Goal: Information Seeking & Learning: Learn about a topic

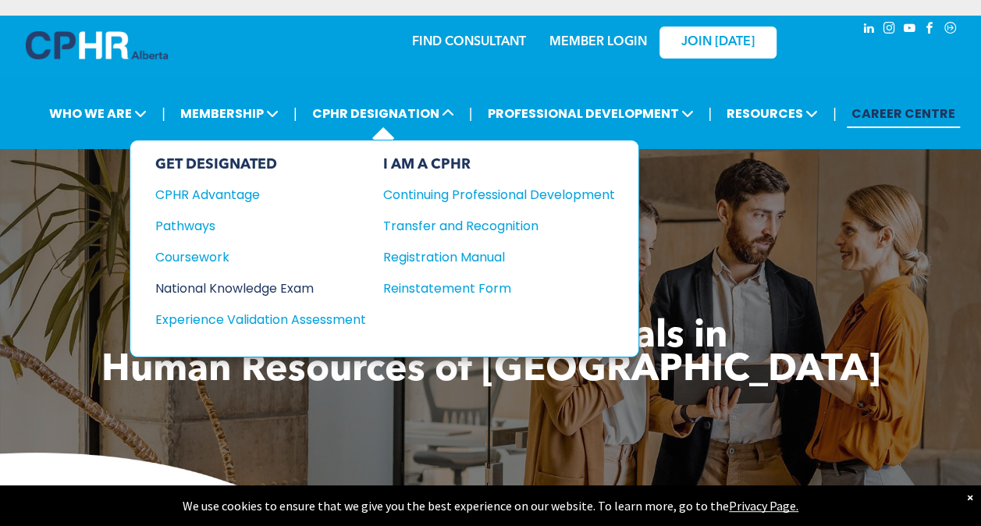
click at [245, 283] on div "National Knowledge Exam" at bounding box center [250, 289] width 190 height 20
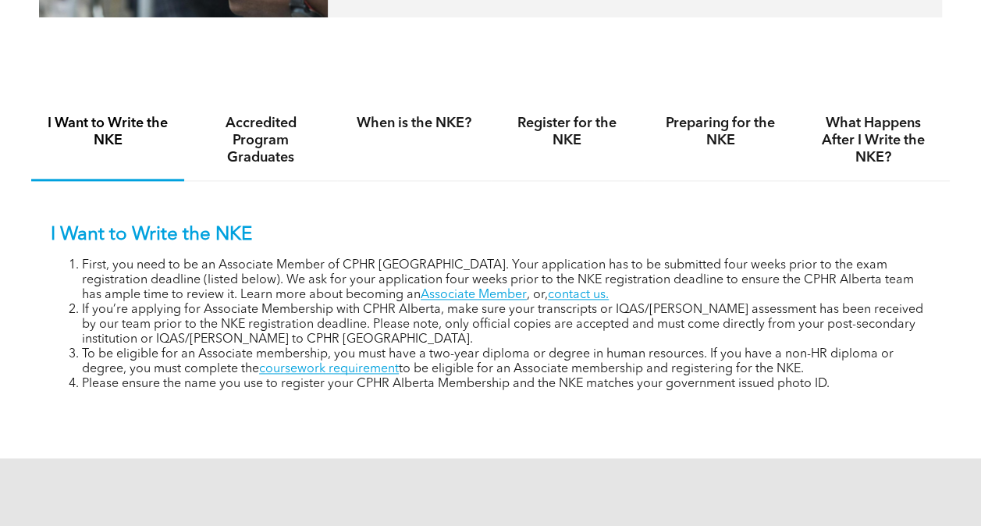
scroll to position [937, 0]
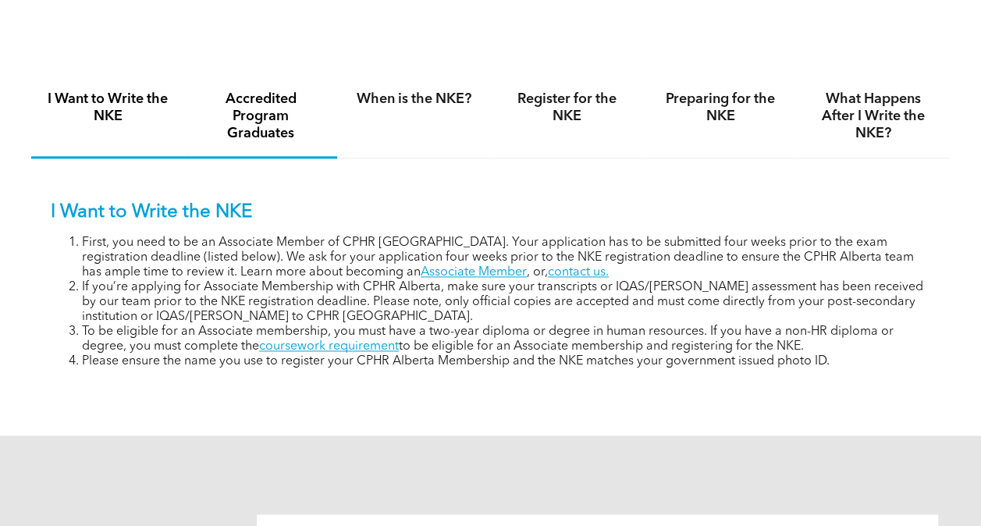
click at [284, 142] on h4 "Accredited Program Graduates" at bounding box center [260, 117] width 125 height 52
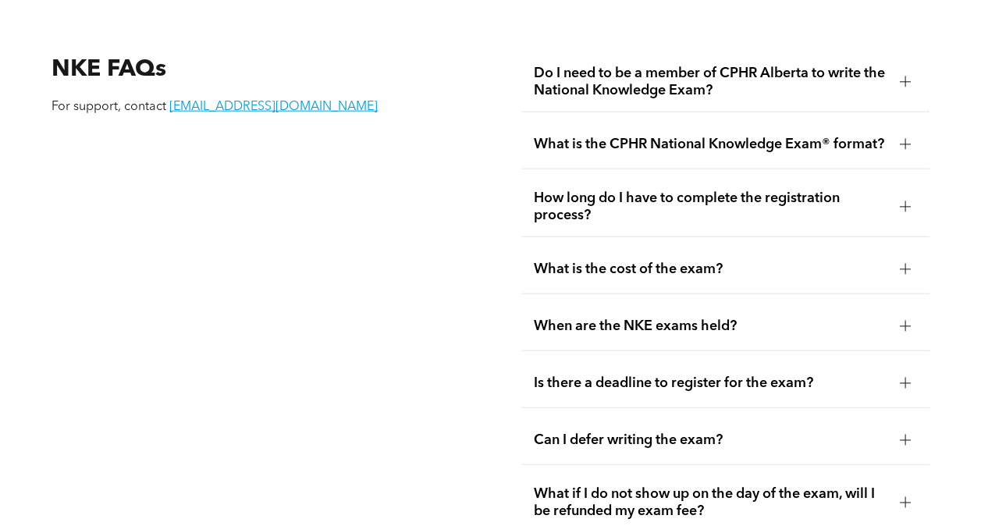
scroll to position [1796, 0]
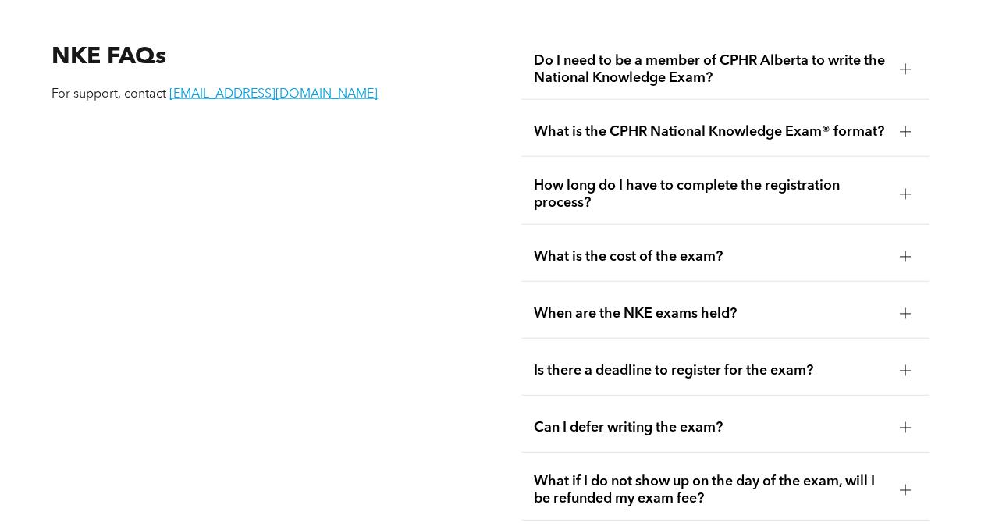
click at [646, 265] on span "What is the cost of the exam?" at bounding box center [711, 256] width 354 height 17
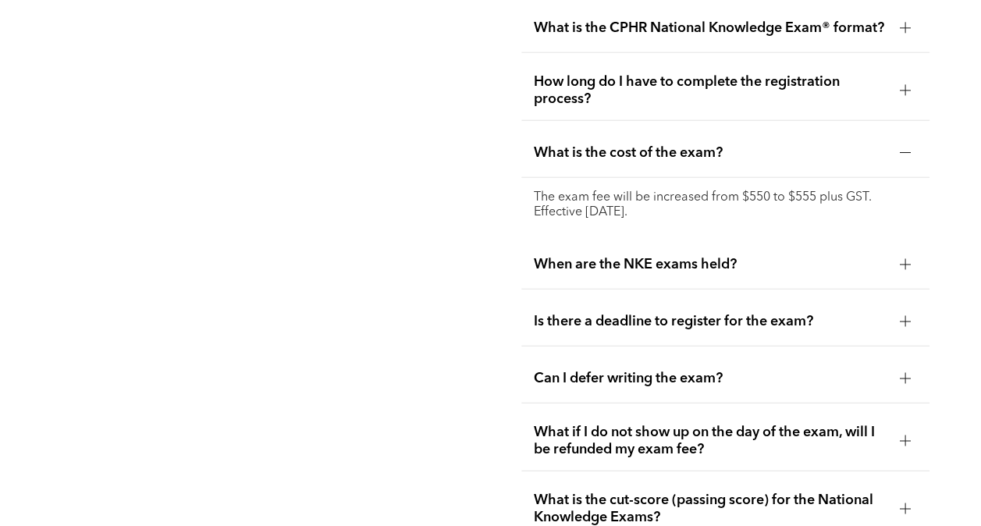
scroll to position [1952, 0]
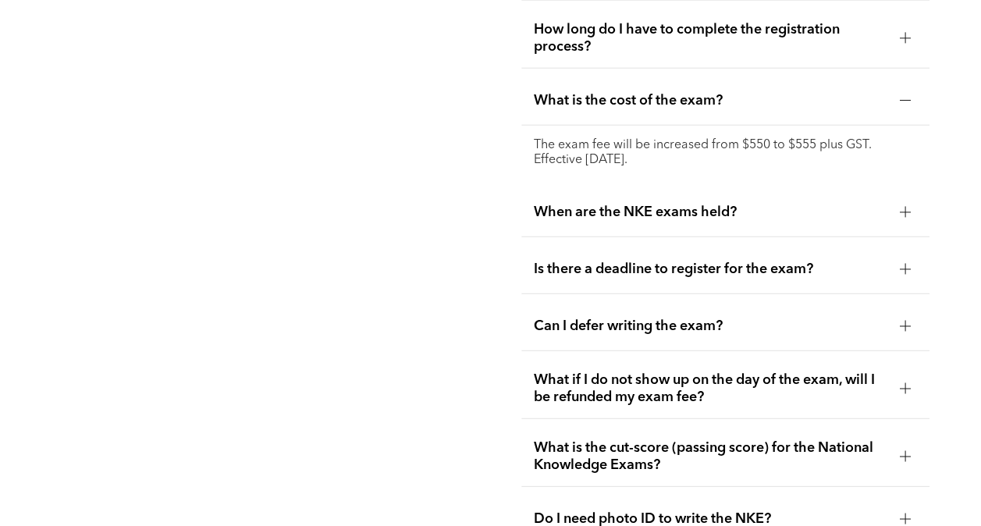
click at [693, 235] on div "When are the NKE exams held?" at bounding box center [726, 212] width 408 height 49
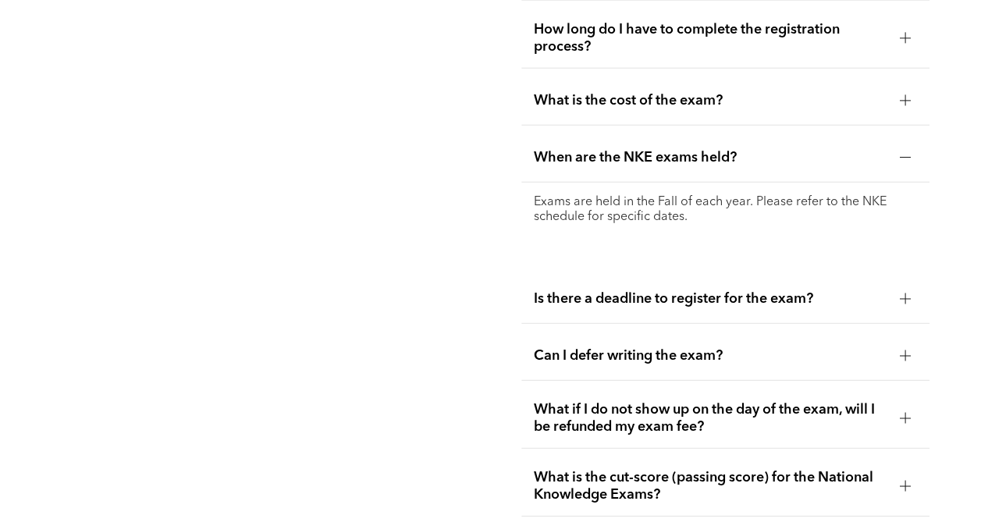
click at [681, 308] on span "Is there a deadline to register for the exam?" at bounding box center [711, 298] width 354 height 17
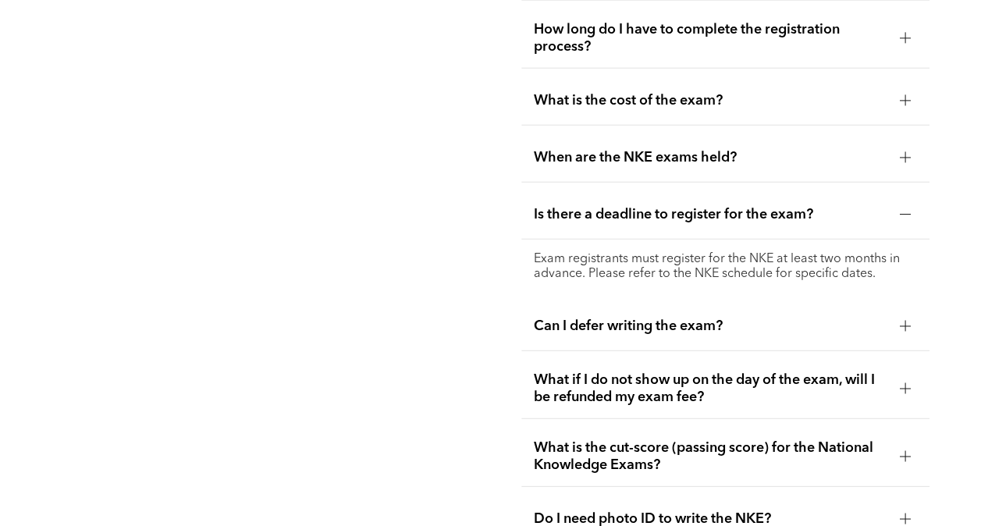
scroll to position [2030, 0]
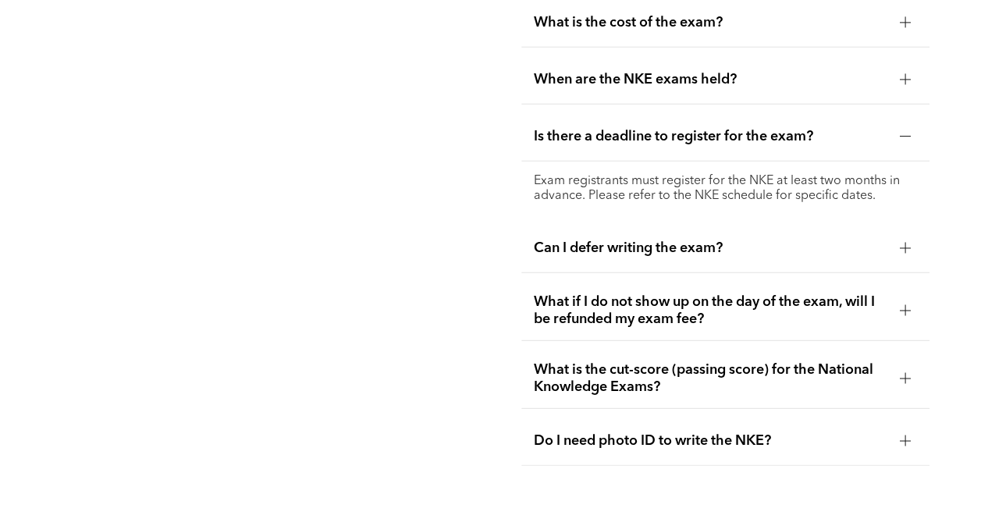
click at [689, 272] on div "Can I defer writing the exam?" at bounding box center [726, 248] width 408 height 49
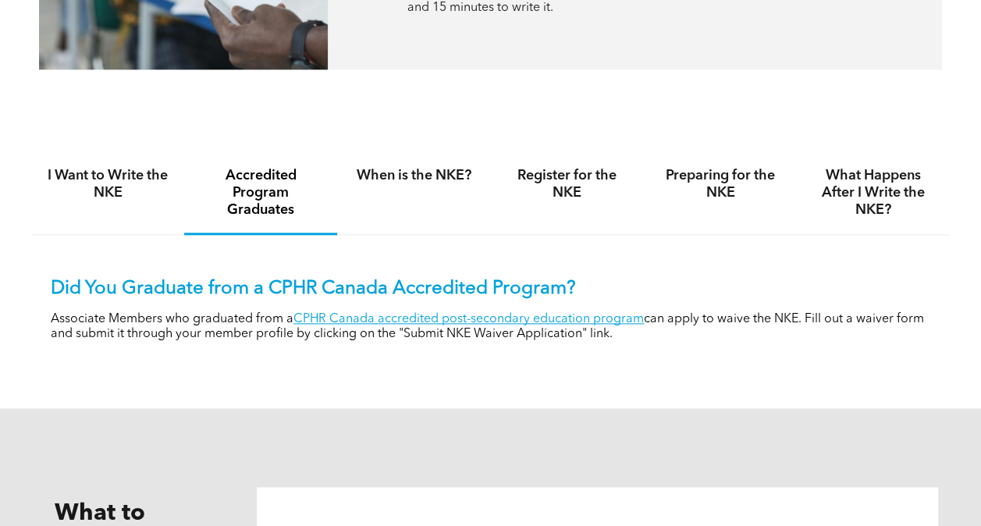
scroll to position [859, 0]
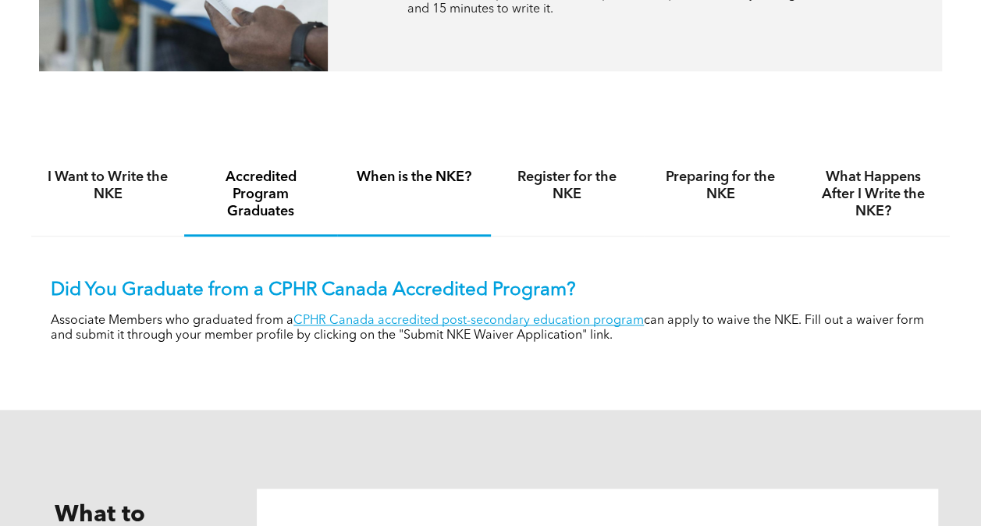
click at [456, 208] on div "When is the NKE?" at bounding box center [413, 196] width 153 height 82
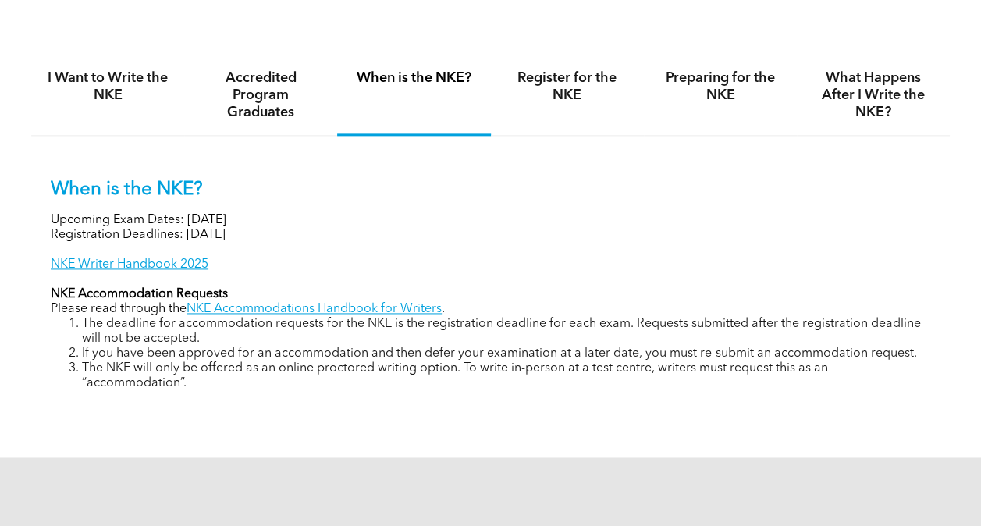
scroll to position [937, 0]
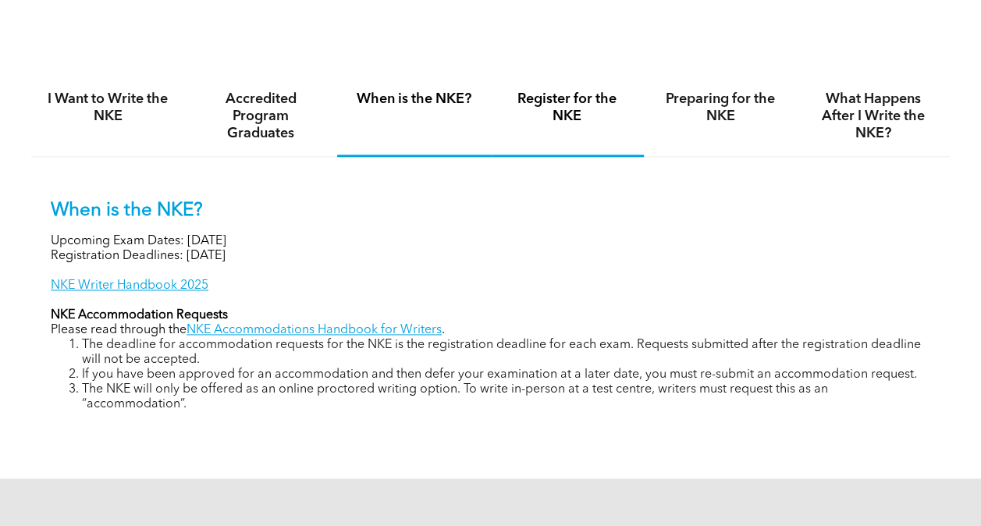
click at [573, 155] on div "Register for the NKE" at bounding box center [567, 117] width 153 height 80
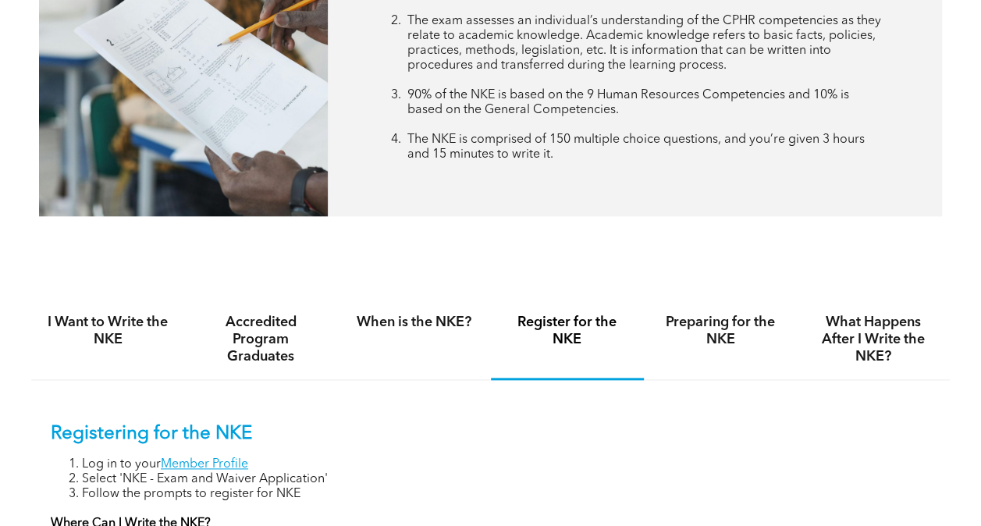
scroll to position [703, 0]
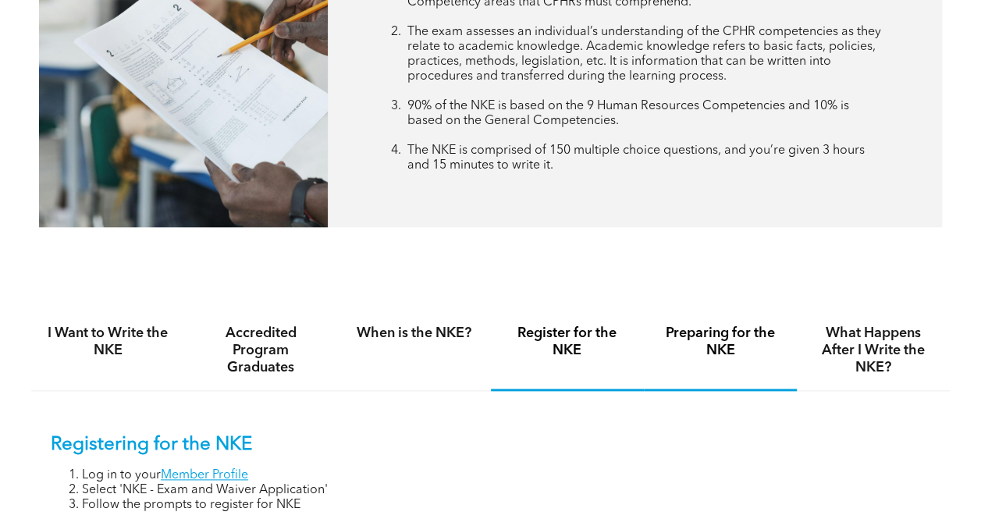
click at [697, 368] on div "Preparing for the NKE" at bounding box center [720, 351] width 153 height 80
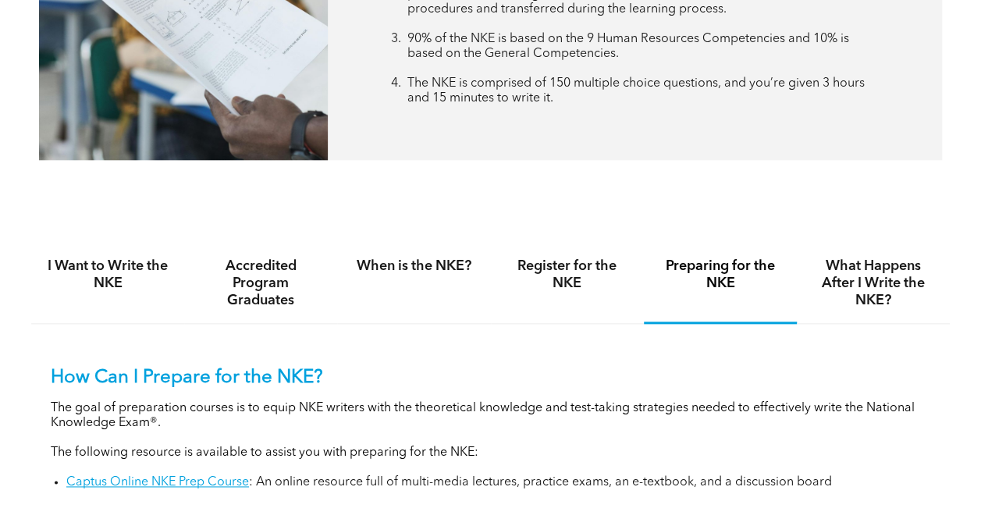
scroll to position [937, 0]
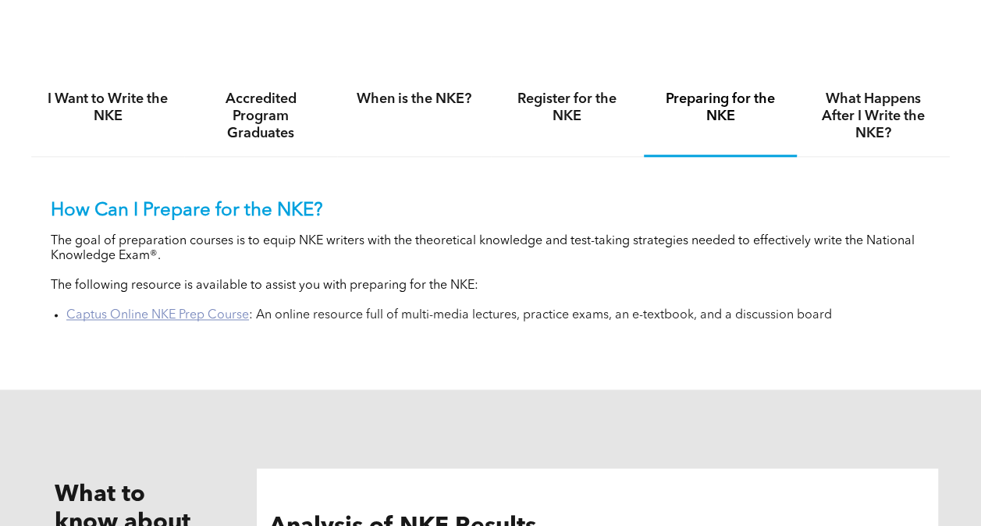
click at [226, 321] on link "Captus Online NKE Prep Course" at bounding box center [157, 315] width 183 height 12
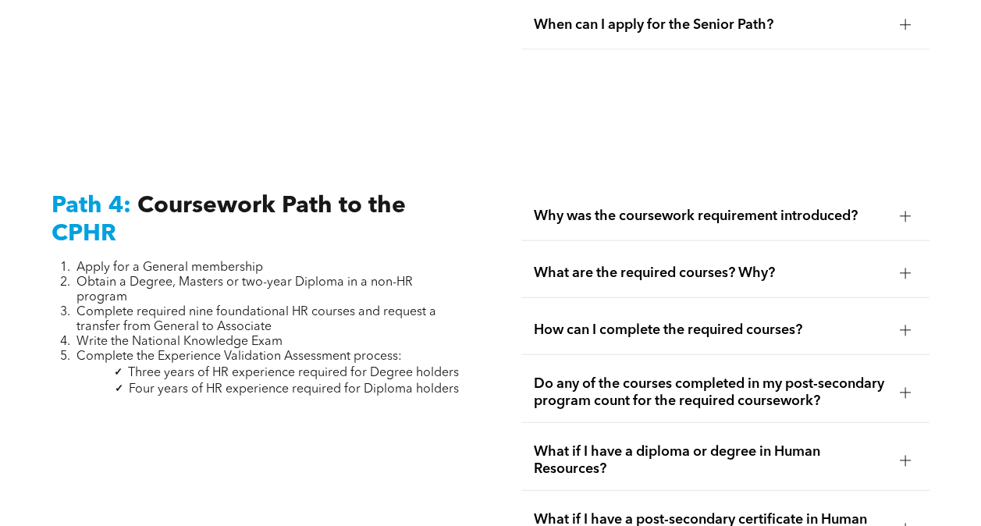
scroll to position [4685, 0]
